Goal: Transaction & Acquisition: Purchase product/service

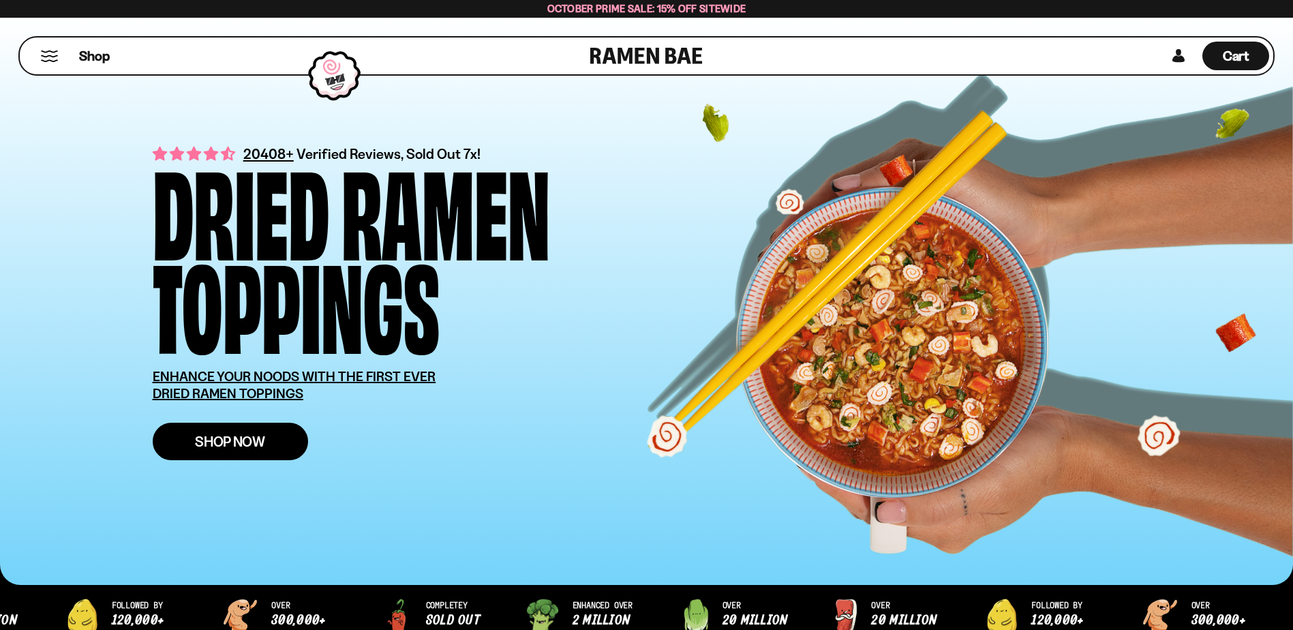
drag, startPoint x: 0, startPoint y: 0, endPoint x: 247, endPoint y: 446, distance: 509.8
click at [247, 446] on span "Shop Now" at bounding box center [230, 441] width 70 height 14
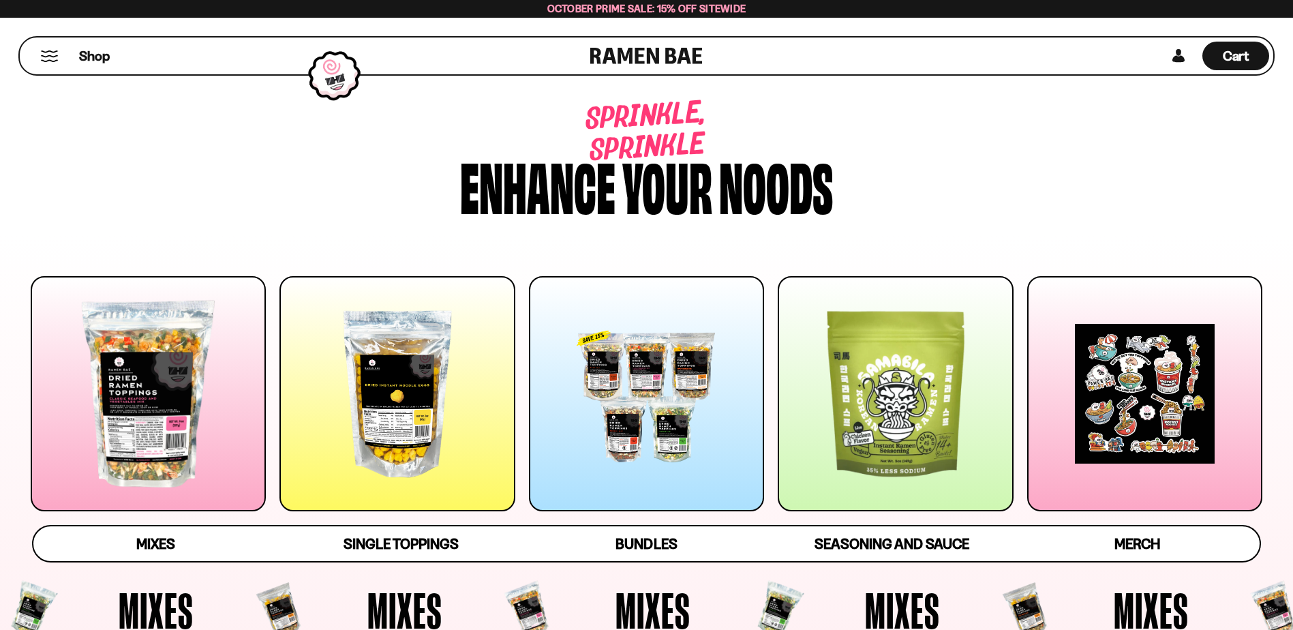
click at [154, 391] on div at bounding box center [148, 393] width 235 height 235
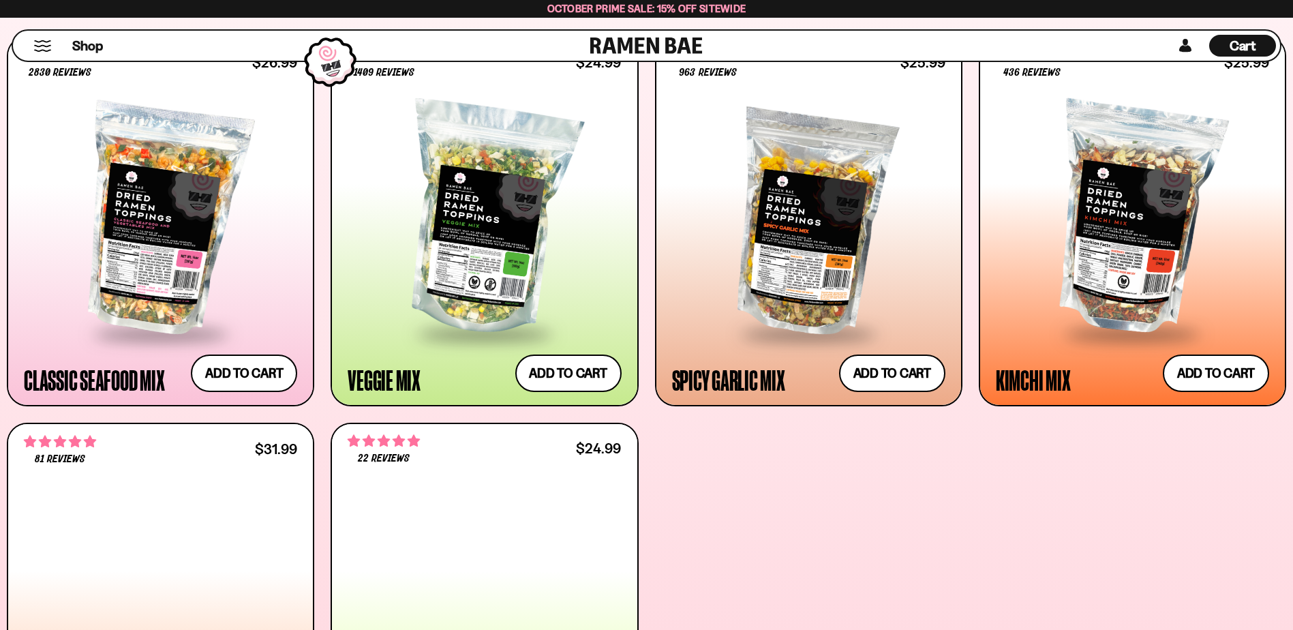
scroll to position [648, 0]
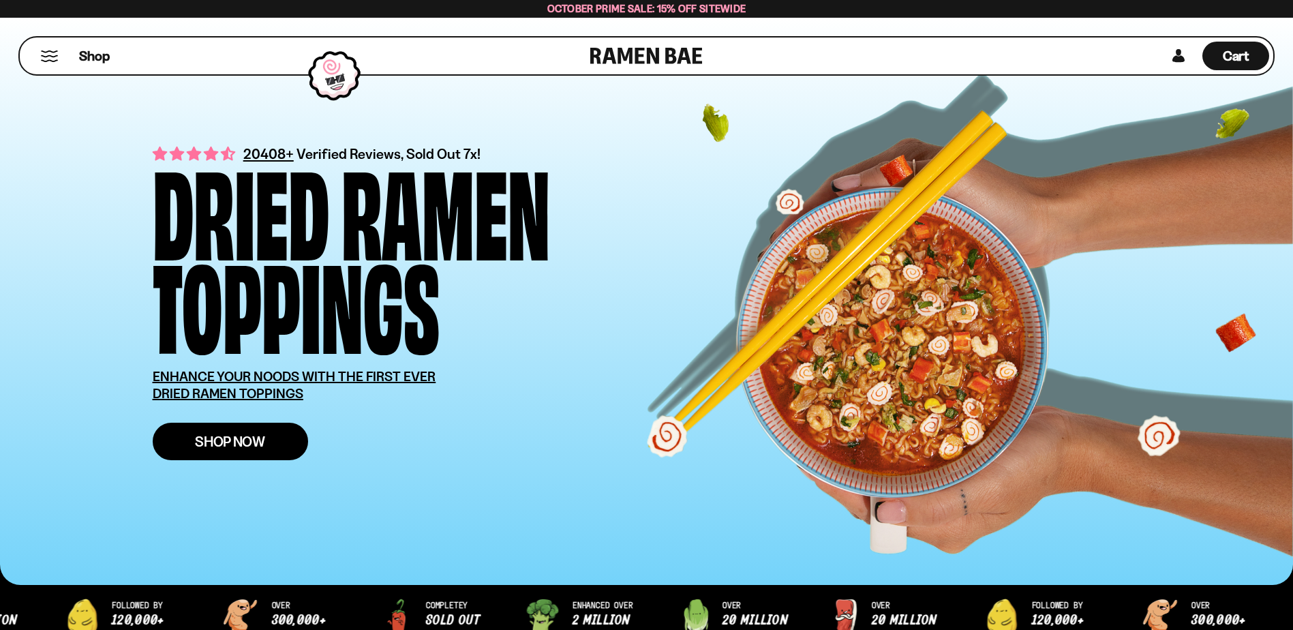
click at [254, 446] on span "Shop Now" at bounding box center [230, 441] width 70 height 14
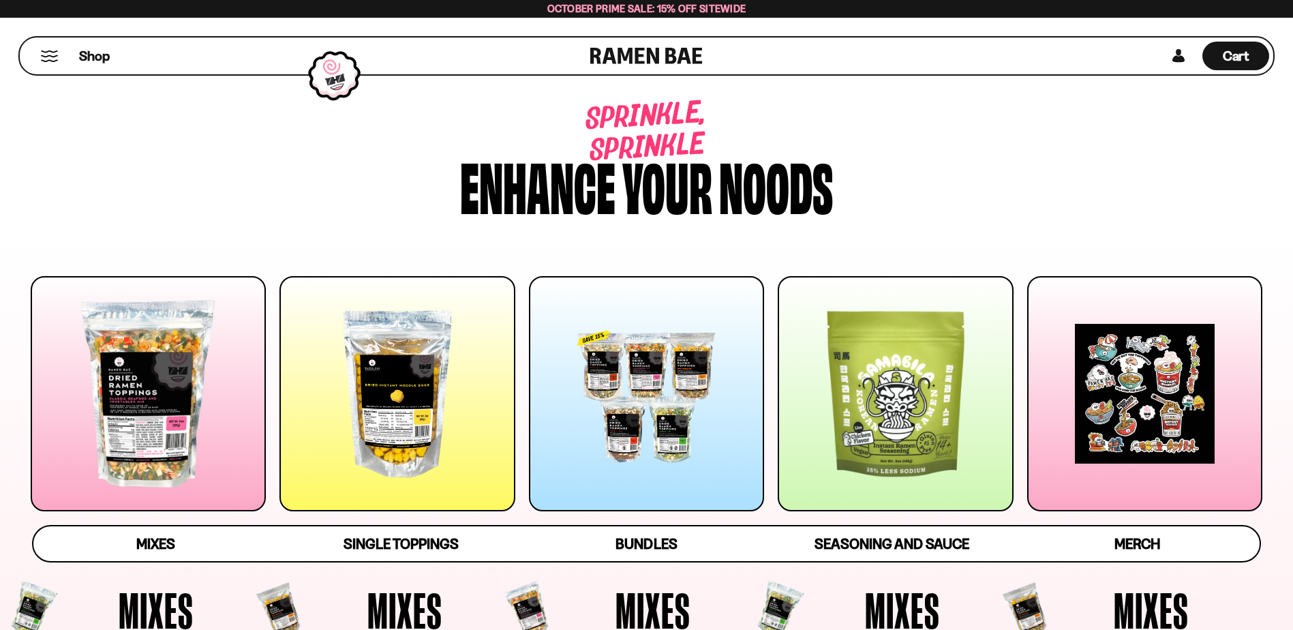
click at [181, 395] on div at bounding box center [148, 393] width 235 height 235
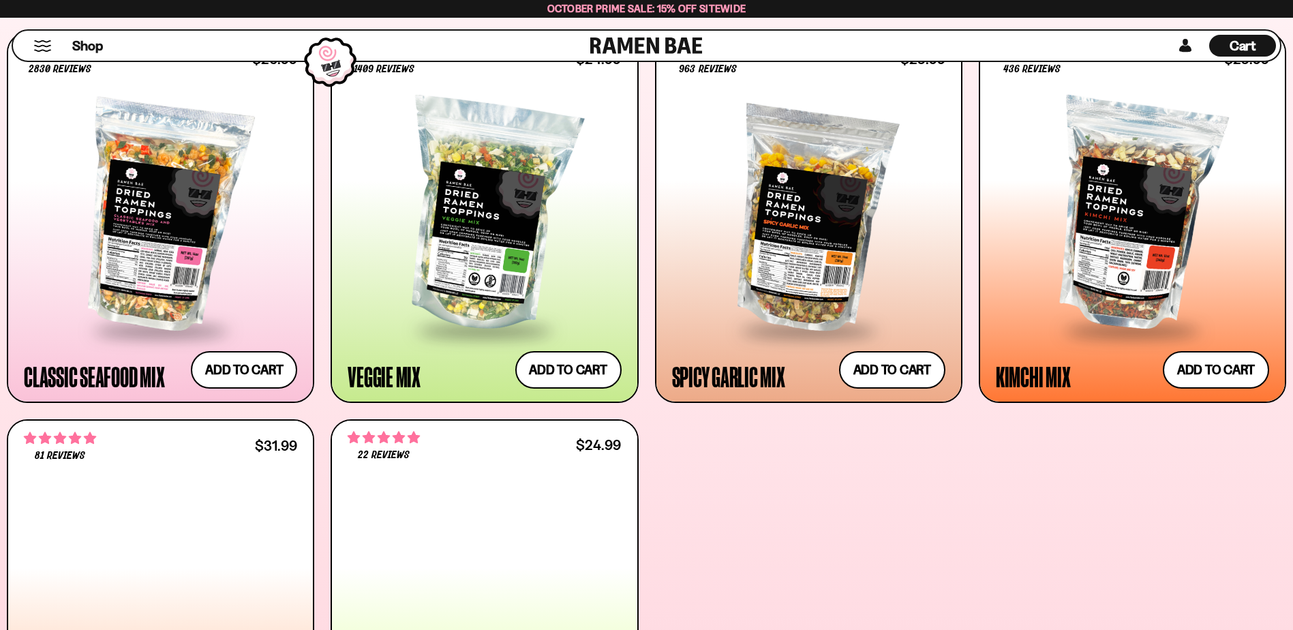
scroll to position [648, 0]
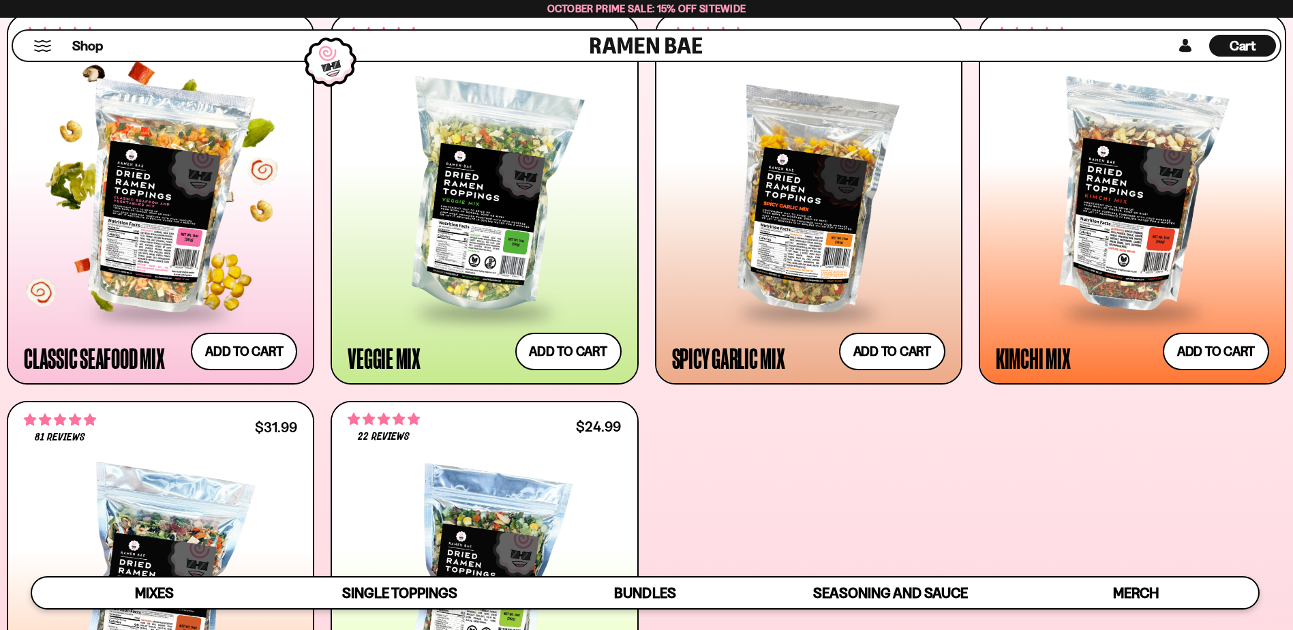
click at [193, 211] on div at bounding box center [160, 198] width 273 height 226
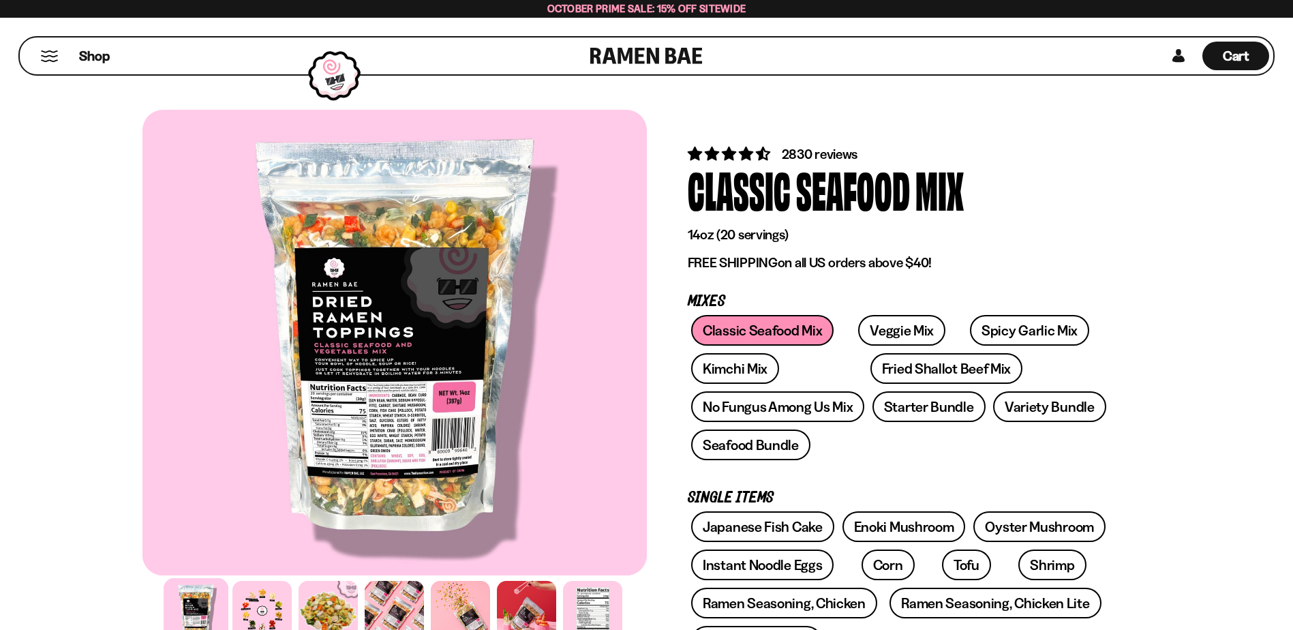
scroll to position [363, 0]
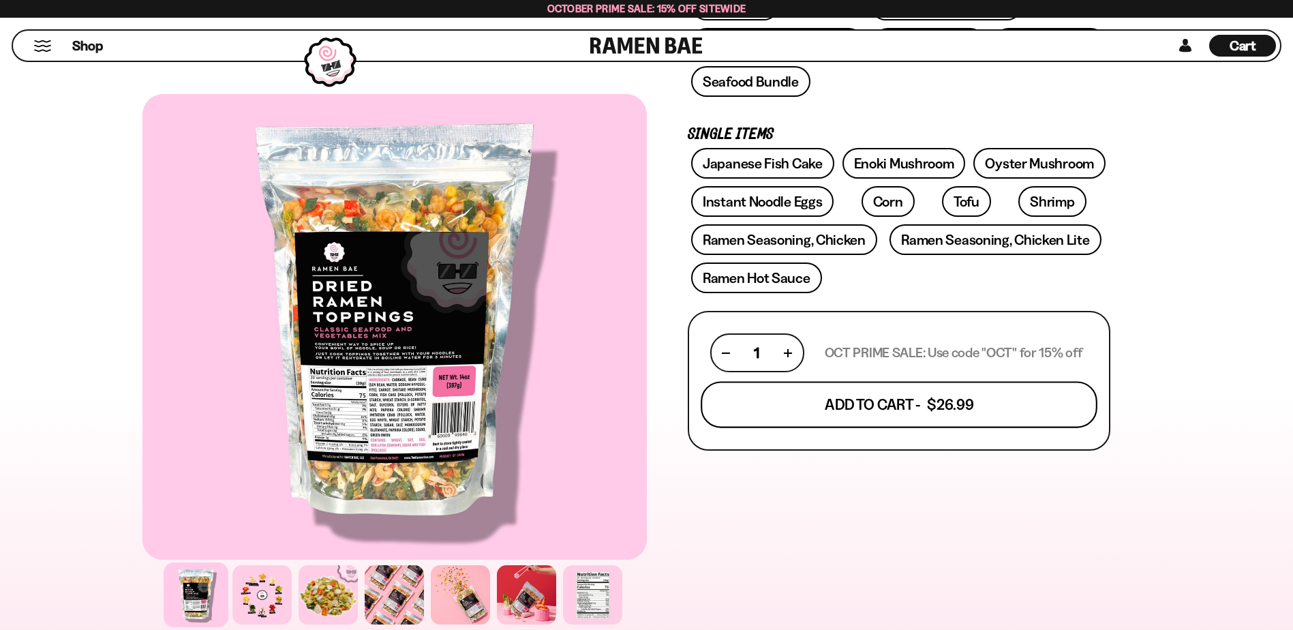
click at [870, 411] on button "Add To Cart - $26.99" at bounding box center [899, 405] width 397 height 46
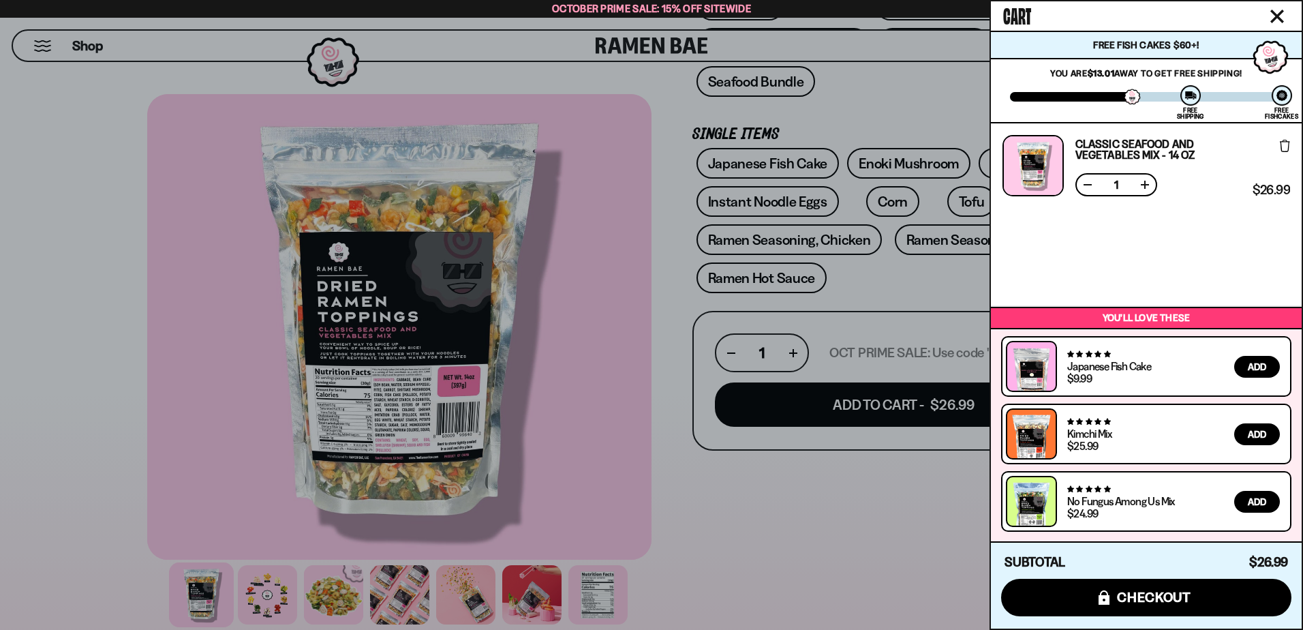
click at [932, 238] on div at bounding box center [651, 315] width 1303 height 630
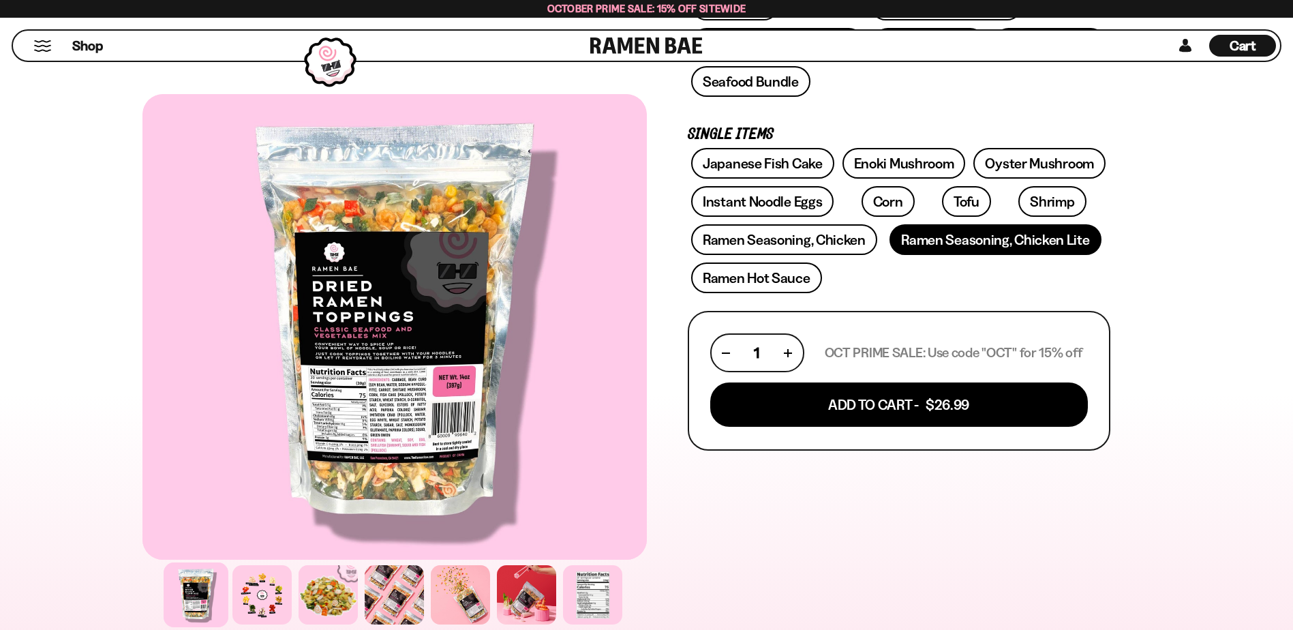
click at [934, 238] on link "Ramen Seasoning, Chicken Lite" at bounding box center [994, 239] width 211 height 31
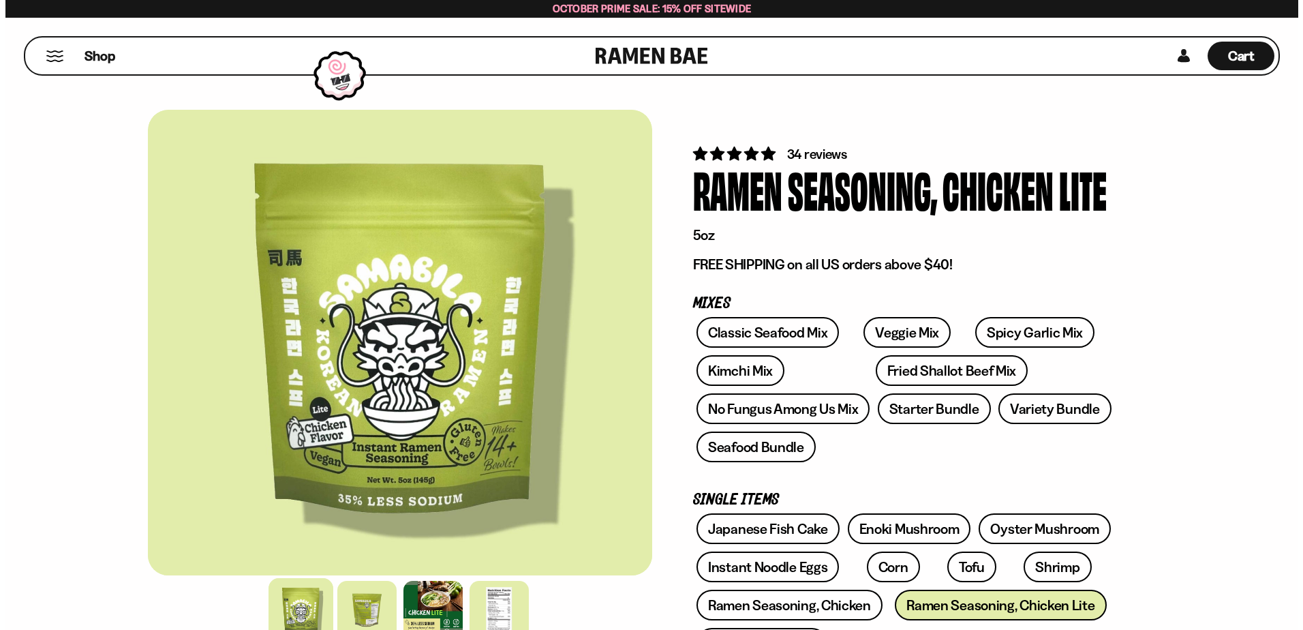
scroll to position [363, 0]
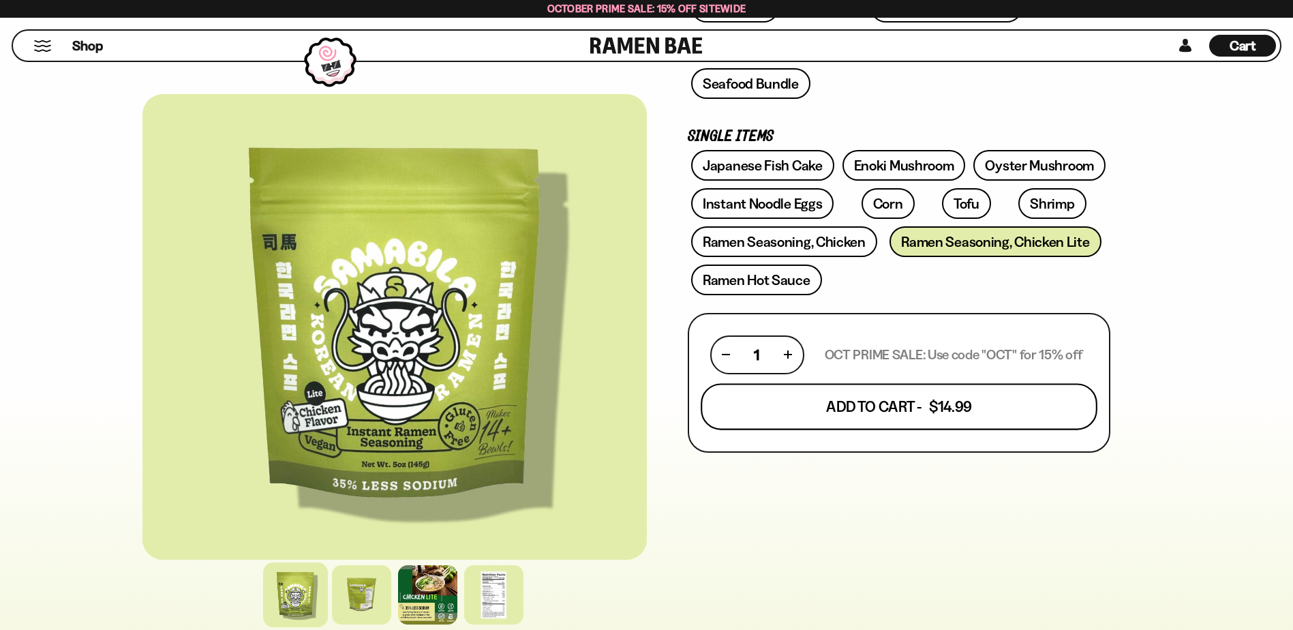
click at [896, 415] on button "Add To Cart - $14.99" at bounding box center [899, 406] width 397 height 46
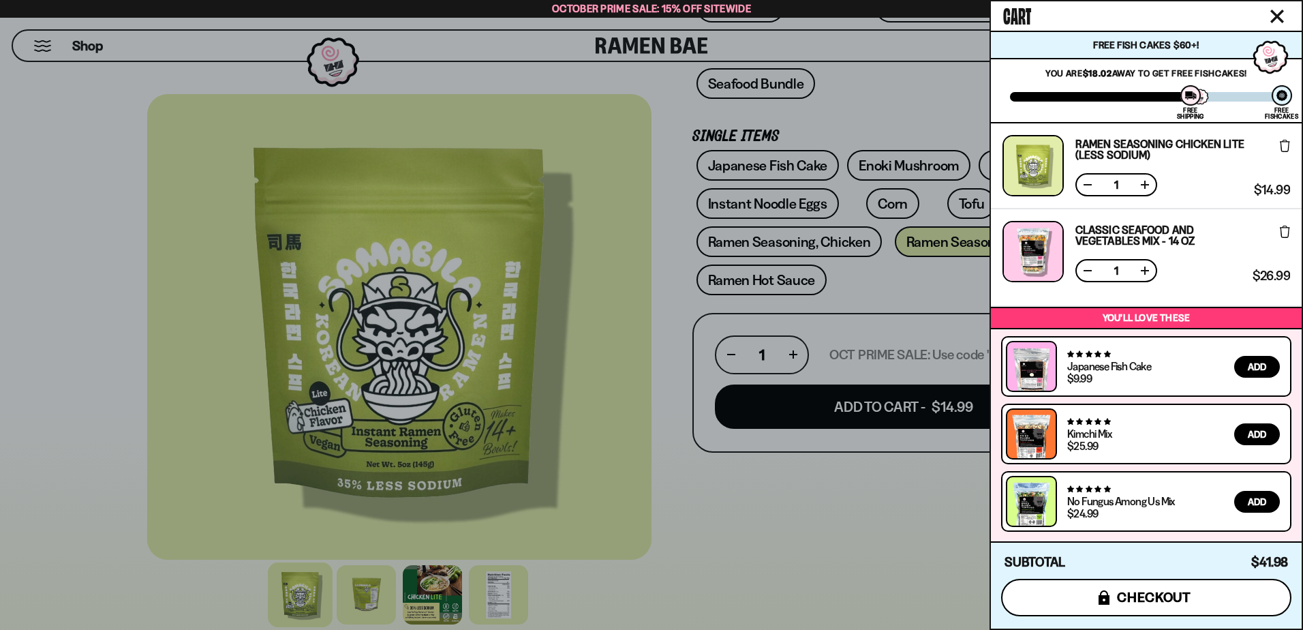
click at [1163, 596] on span "checkout" at bounding box center [1154, 597] width 74 height 15
